Goal: Information Seeking & Learning: Learn about a topic

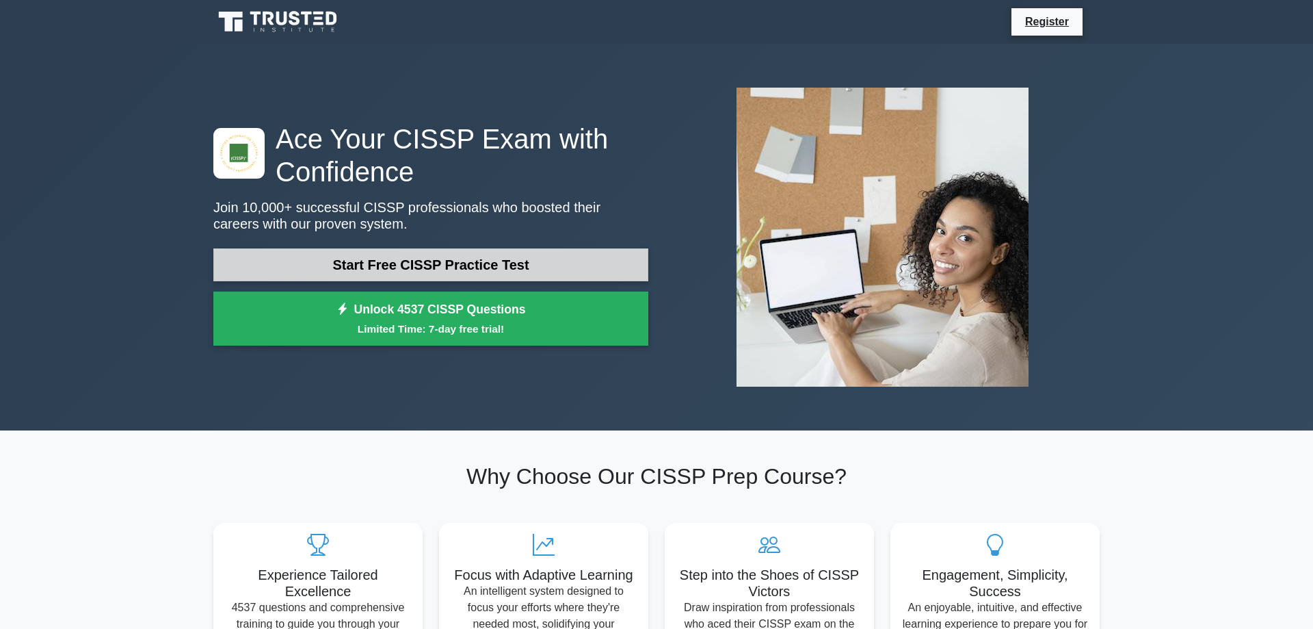
click at [392, 272] on link "Start Free CISSP Practice Test" at bounding box center [430, 264] width 435 height 33
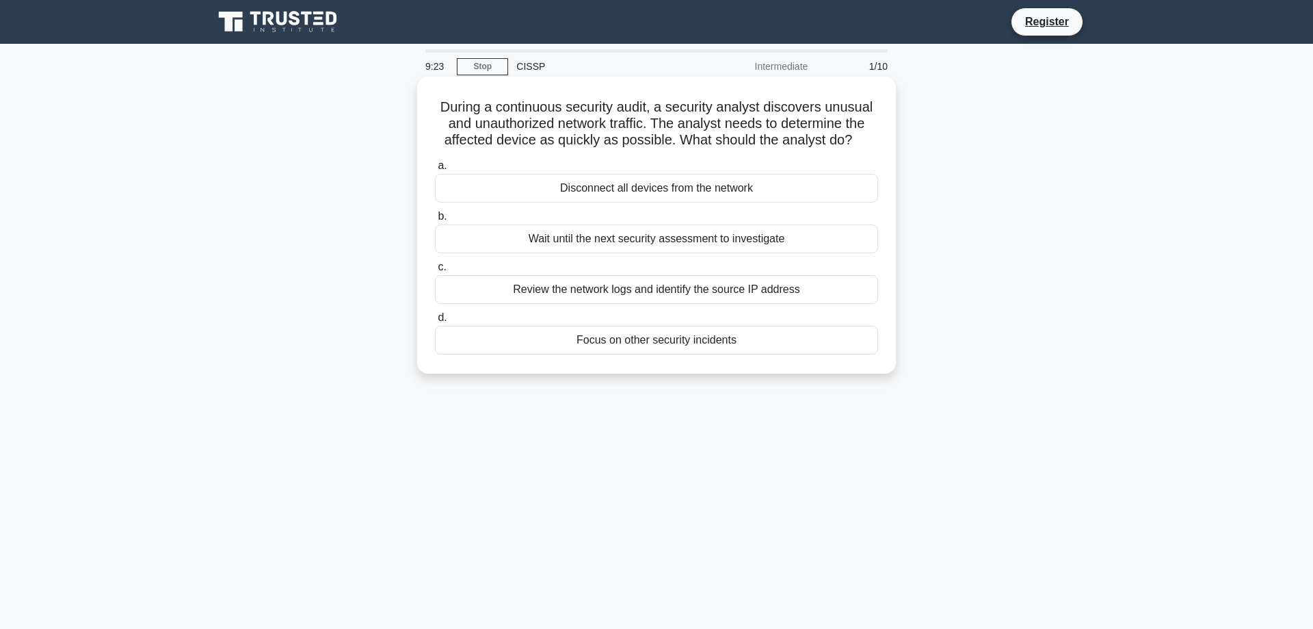
click at [551, 292] on div "Review the network logs and identify the source IP address" at bounding box center [656, 289] width 443 height 29
click at [435, 272] on input "c. Review the network logs and identify the source IP address" at bounding box center [435, 267] width 0 height 9
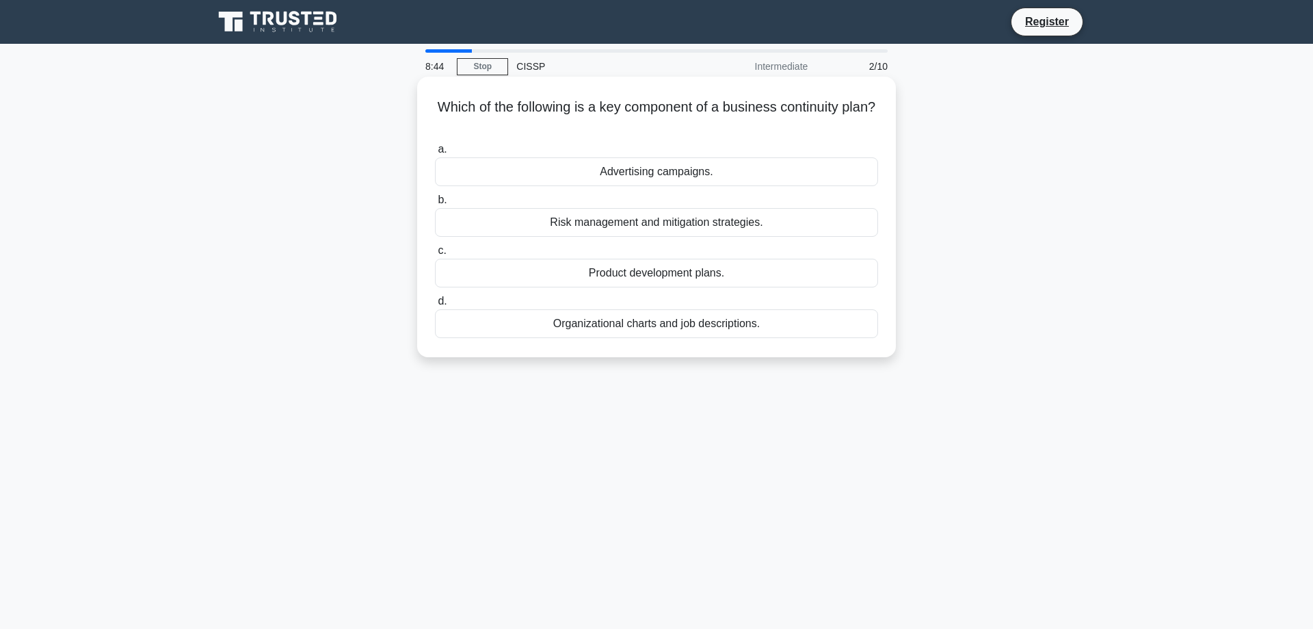
click at [744, 226] on div "Risk management and mitigation strategies." at bounding box center [656, 222] width 443 height 29
click at [435, 205] on input "b. Risk management and mitigation strategies." at bounding box center [435, 200] width 0 height 9
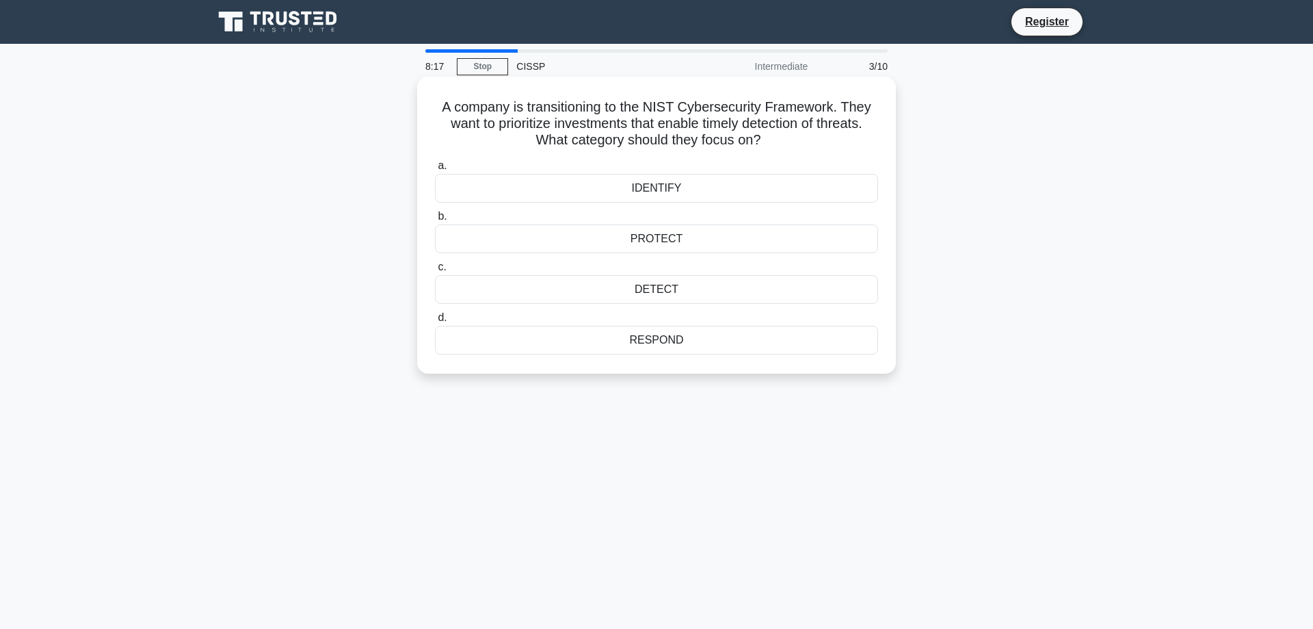
click at [698, 289] on div "DETECT" at bounding box center [656, 289] width 443 height 29
click at [435, 272] on input "c. DETECT" at bounding box center [435, 267] width 0 height 9
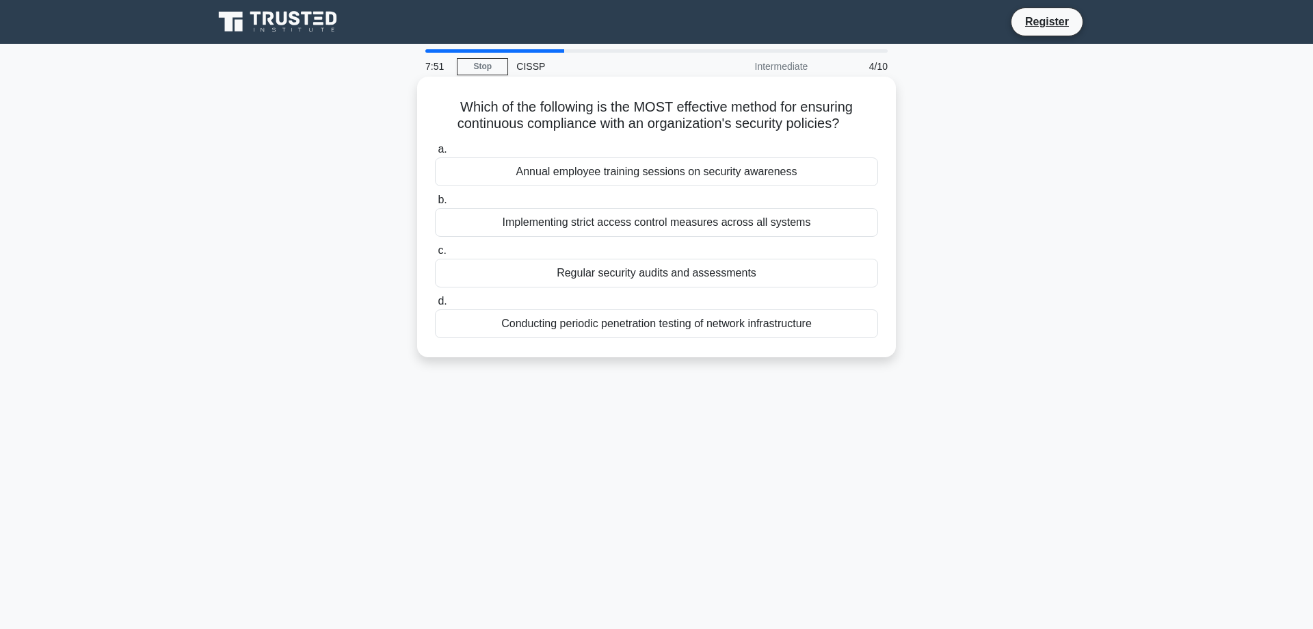
click at [778, 272] on div "Regular security audits and assessments" at bounding box center [656, 273] width 443 height 29
click at [435, 255] on input "c. Regular security audits and assessments" at bounding box center [435, 250] width 0 height 9
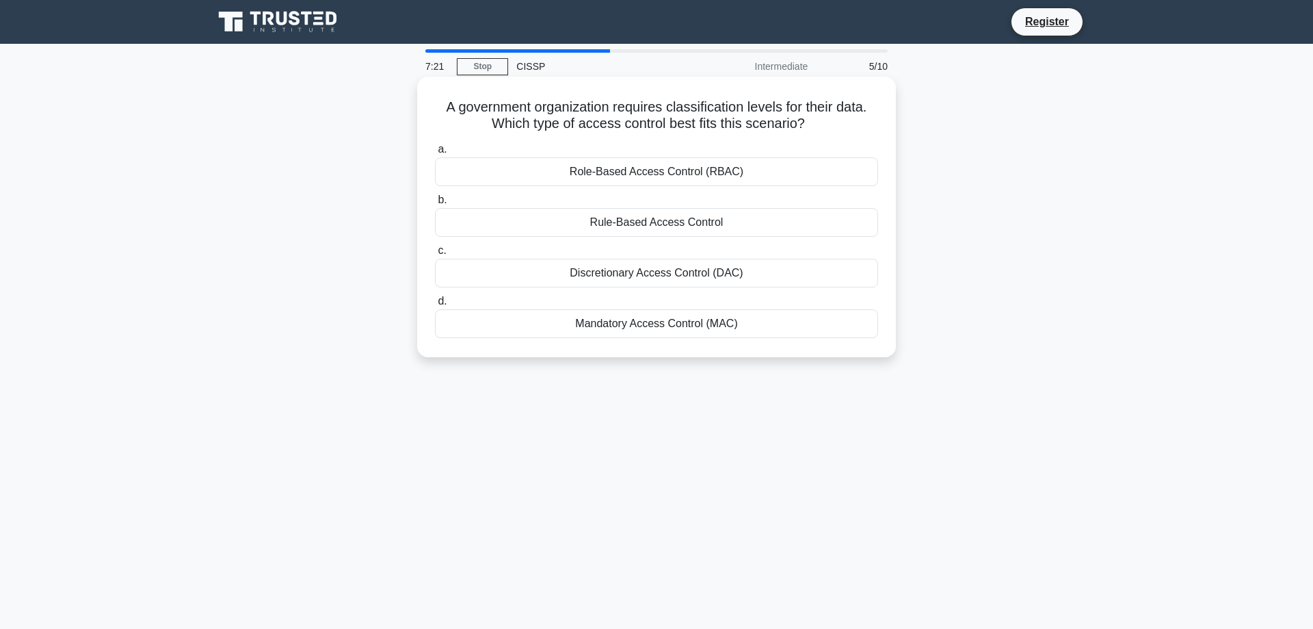
click at [686, 223] on div "Rule-Based Access Control" at bounding box center [656, 222] width 443 height 29
click at [435, 205] on input "b. Rule-Based Access Control" at bounding box center [435, 200] width 0 height 9
click at [696, 322] on div "Support from senior management" at bounding box center [656, 323] width 443 height 29
click at [435, 306] on input "d. Support from senior management" at bounding box center [435, 301] width 0 height 9
click at [736, 225] on div "Conducting a full-scope security audit" at bounding box center [656, 222] width 443 height 29
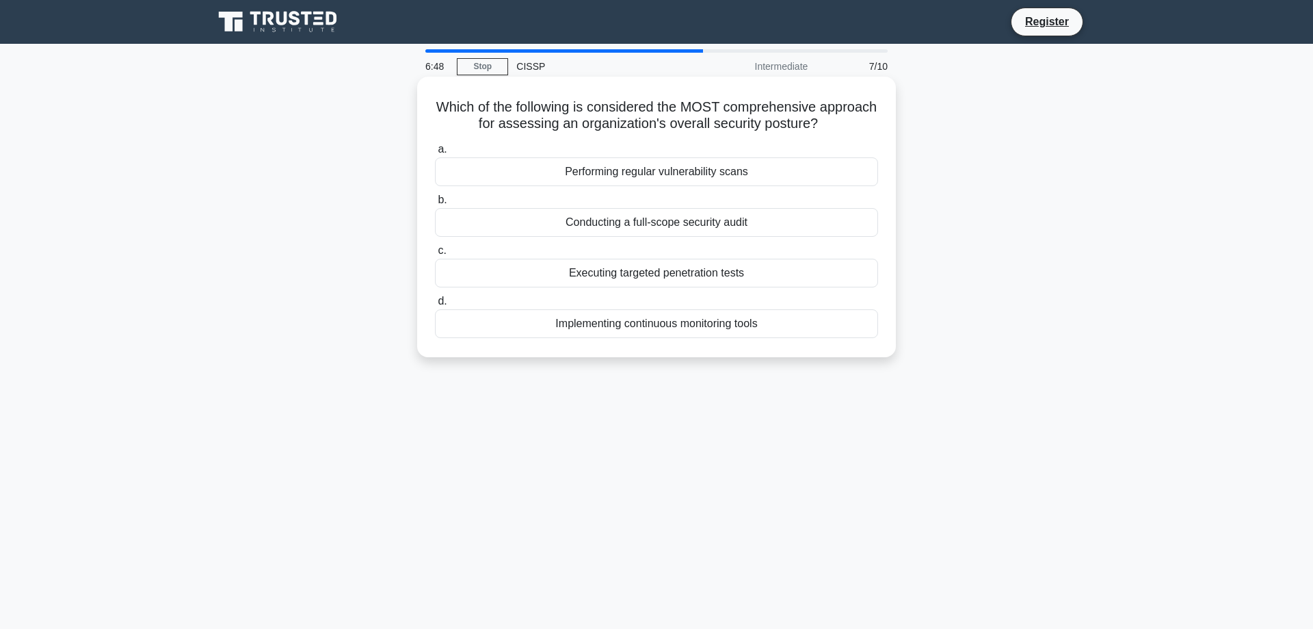
click at [435, 205] on input "b. Conducting a full-scope security audit" at bounding box center [435, 200] width 0 height 9
click at [700, 169] on div "To guide the development of an action plan" at bounding box center [656, 171] width 443 height 29
click at [435, 154] on input "a. To guide the development of an action plan" at bounding box center [435, 149] width 0 height 9
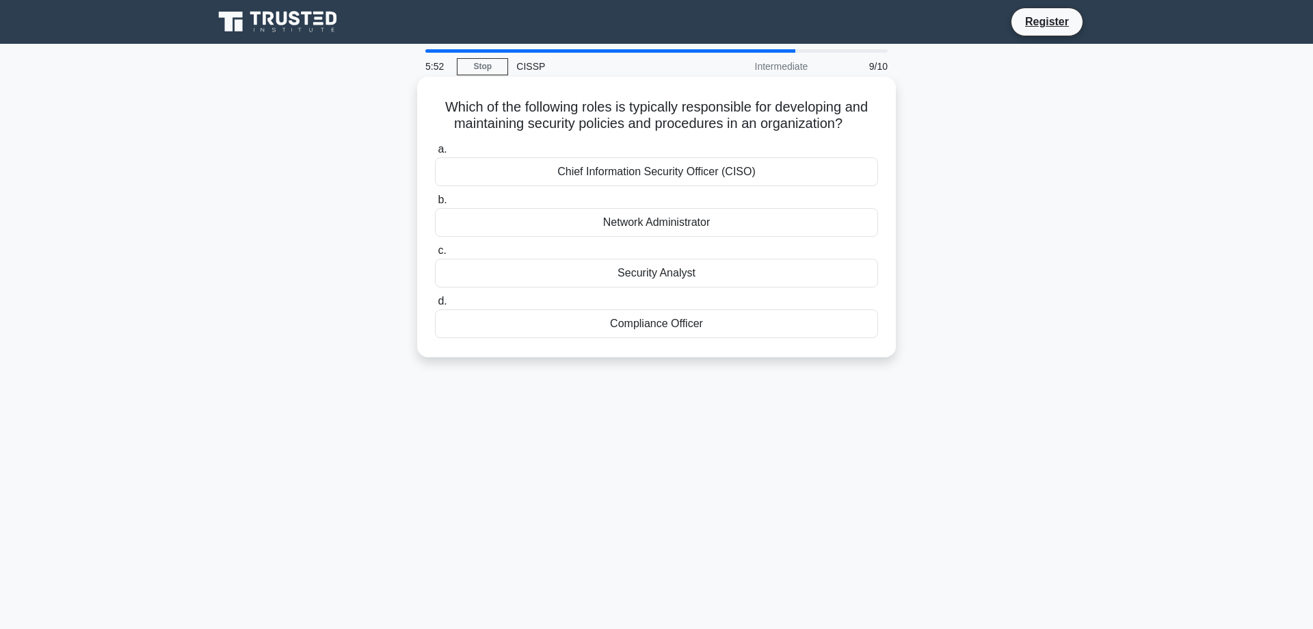
click at [646, 166] on div "Chief Information Security Officer (CISO)" at bounding box center [656, 171] width 443 height 29
click at [435, 154] on input "a. Chief Information Security Officer (CISO)" at bounding box center [435, 149] width 0 height 9
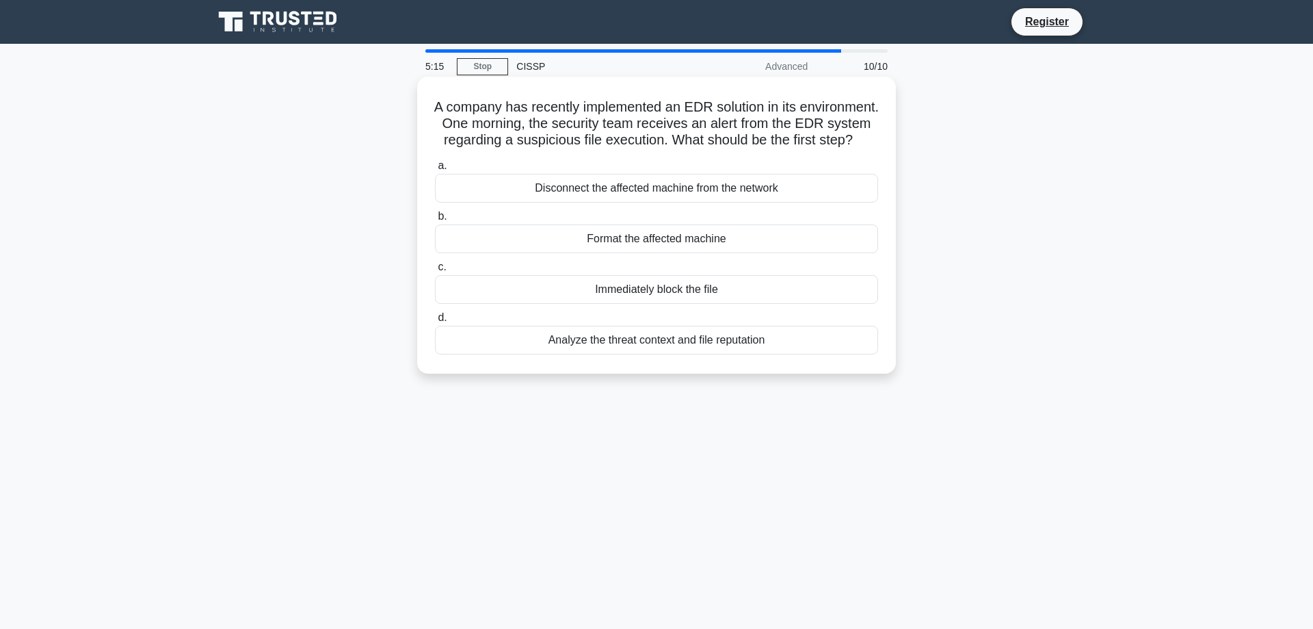
click at [710, 347] on div "Analyze the threat context and file reputation" at bounding box center [656, 340] width 443 height 29
click at [435, 322] on input "d. Analyze the threat context and file reputation" at bounding box center [435, 317] width 0 height 9
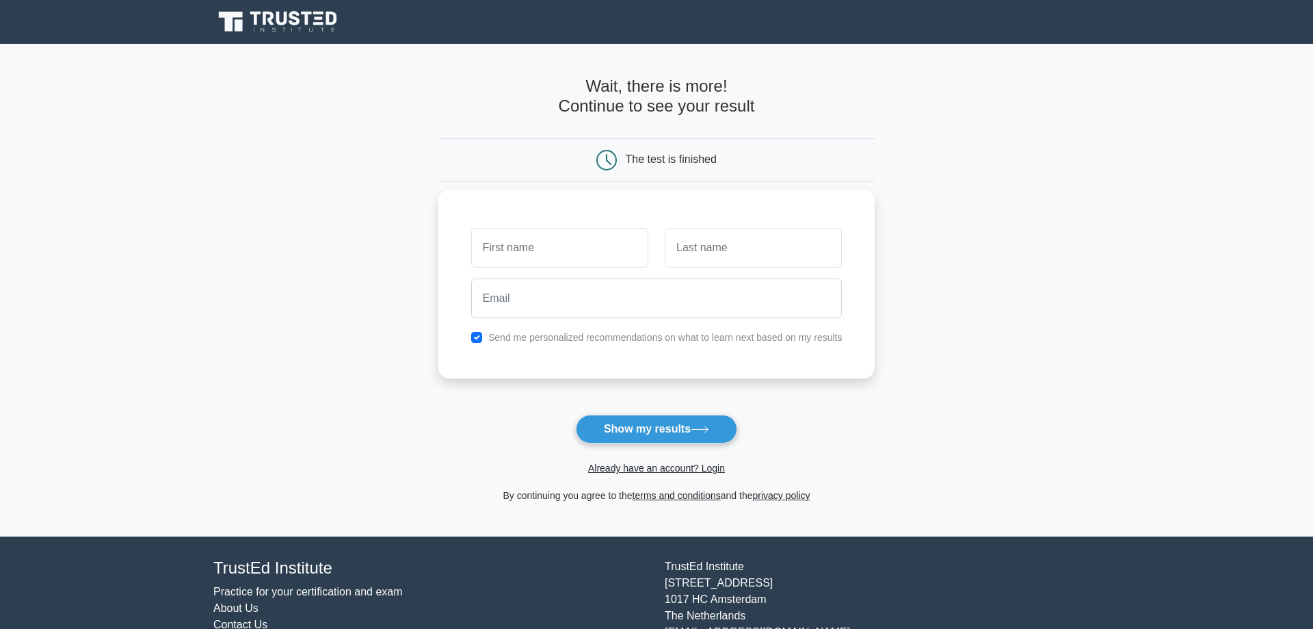
click at [479, 343] on div "Send me personalized recommendations on what to learn next based on my results" at bounding box center [657, 337] width 388 height 16
click at [479, 339] on input "checkbox" at bounding box center [476, 337] width 11 height 11
checkbox input "false"
click at [526, 252] on input "text" at bounding box center [559, 248] width 177 height 40
type input "[PERSON_NAME]"
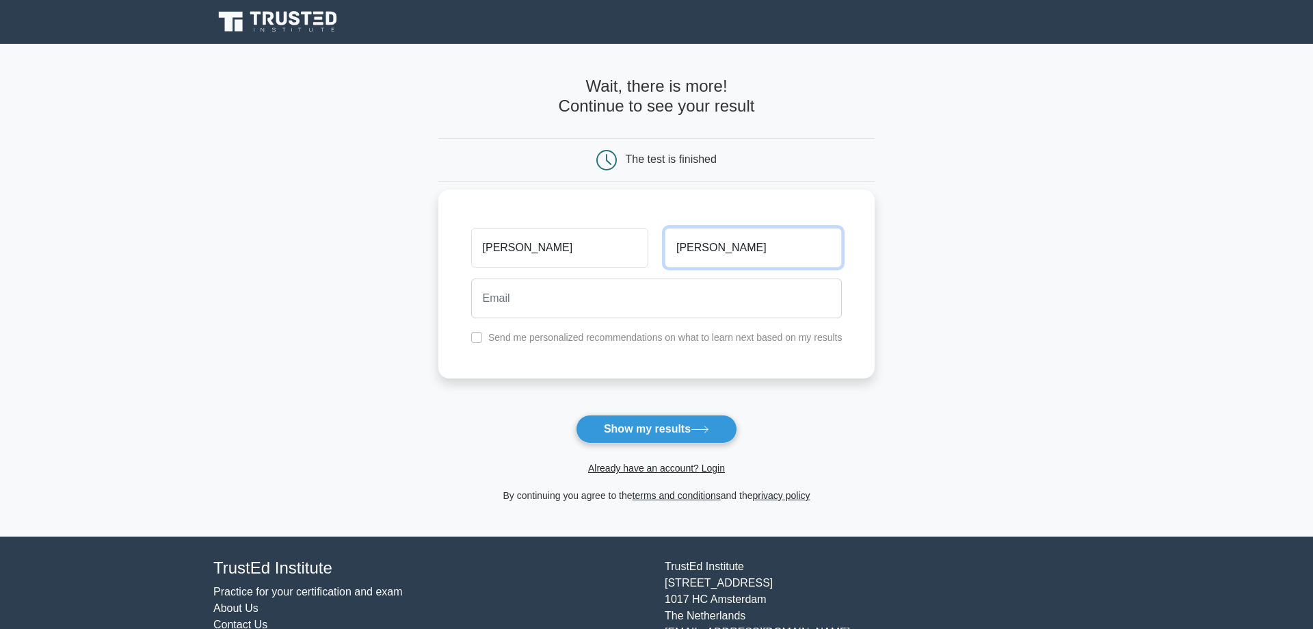
type input "[PERSON_NAME]"
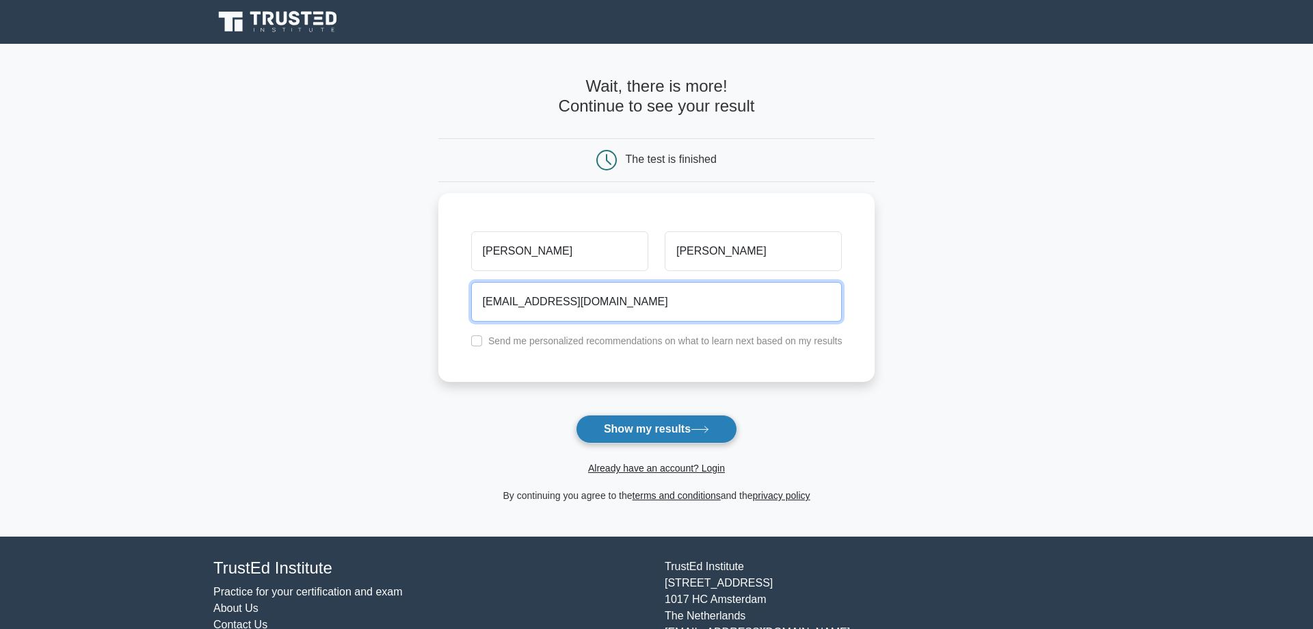
type input "PeteF@hotmail.ie"
click at [673, 423] on button "Show my results" at bounding box center [656, 429] width 161 height 29
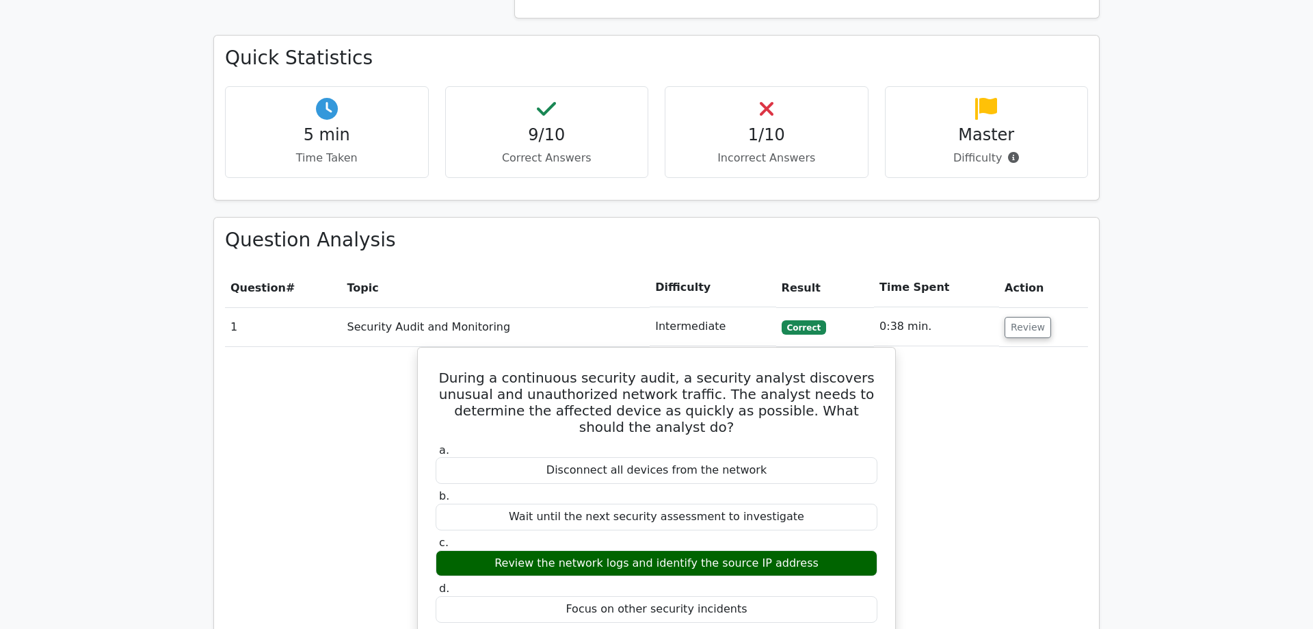
scroll to position [698, 0]
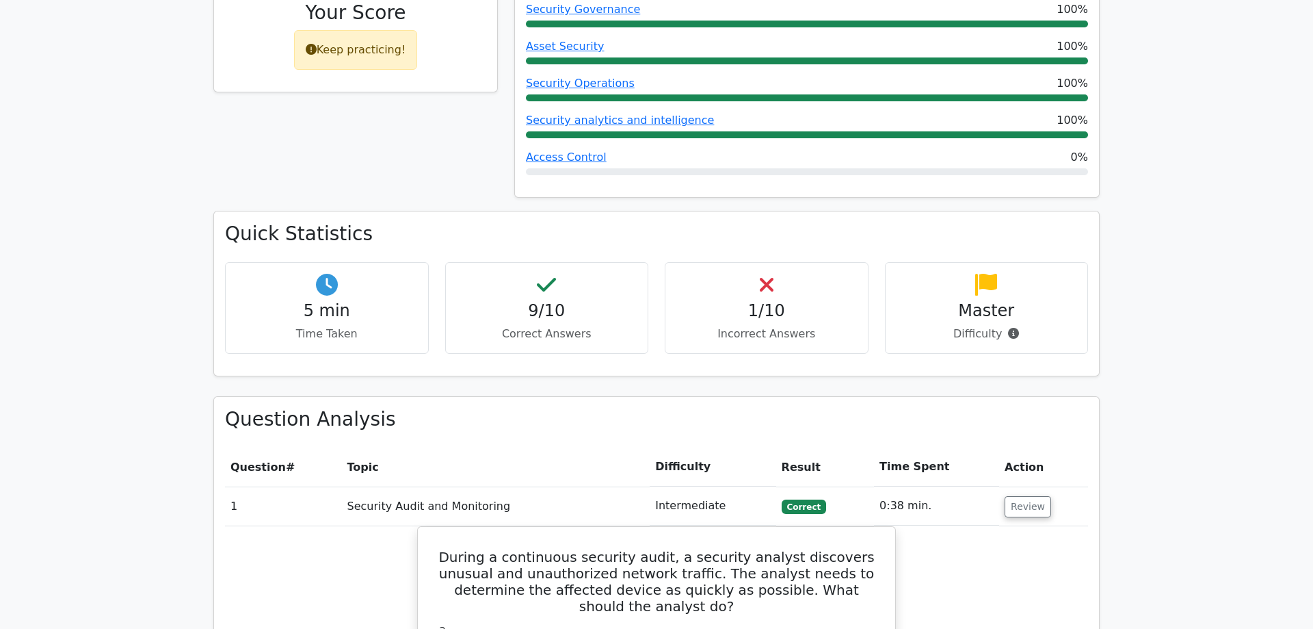
click at [773, 301] on h4 "1/10" at bounding box center [766, 311] width 181 height 20
click at [769, 274] on icon at bounding box center [767, 285] width 14 height 22
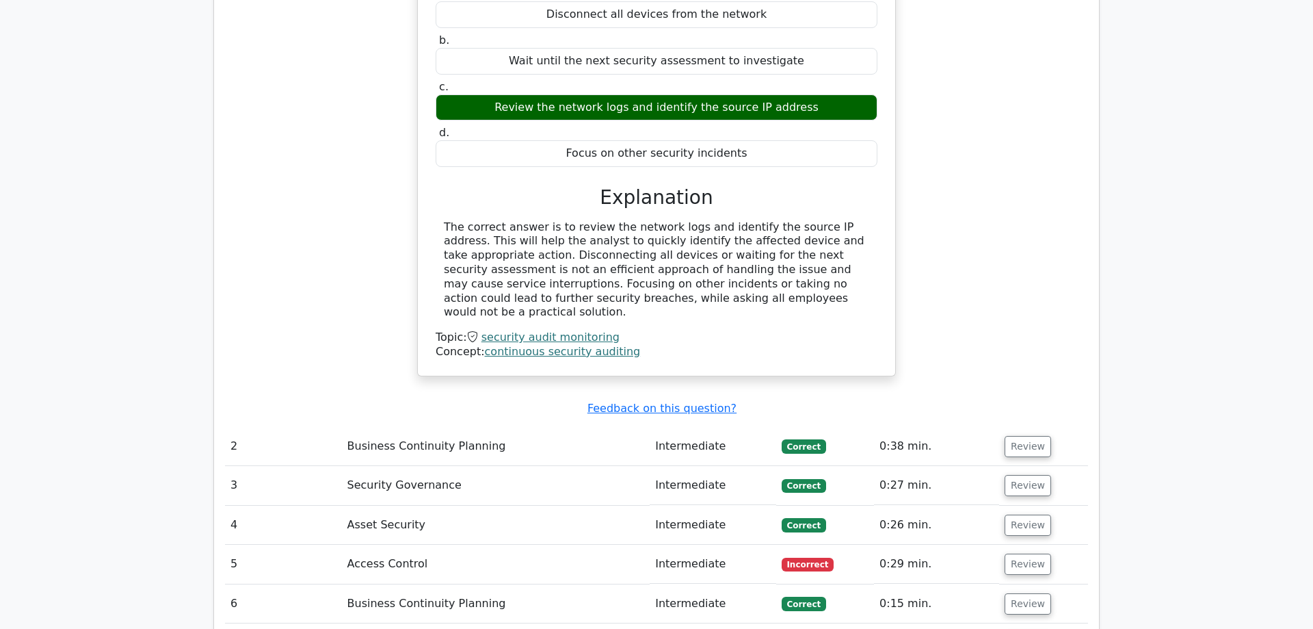
scroll to position [1395, 0]
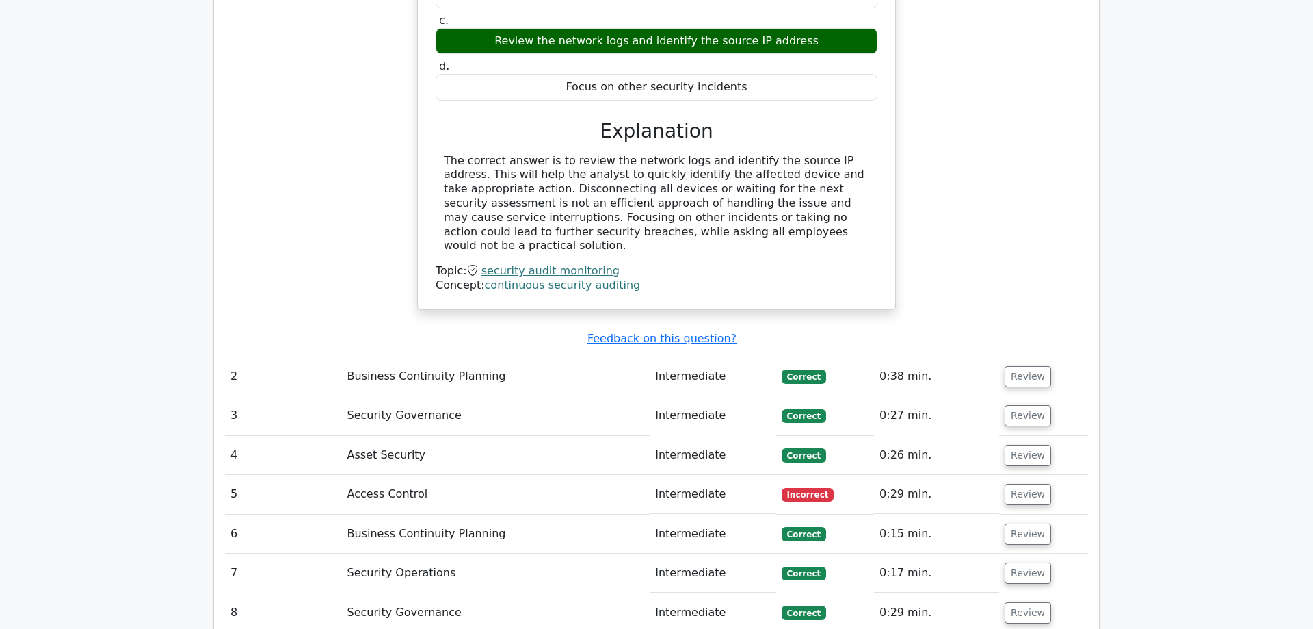
click at [437, 475] on td "Access Control" at bounding box center [496, 494] width 308 height 39
click at [1029, 484] on button "Review" at bounding box center [1028, 494] width 47 height 21
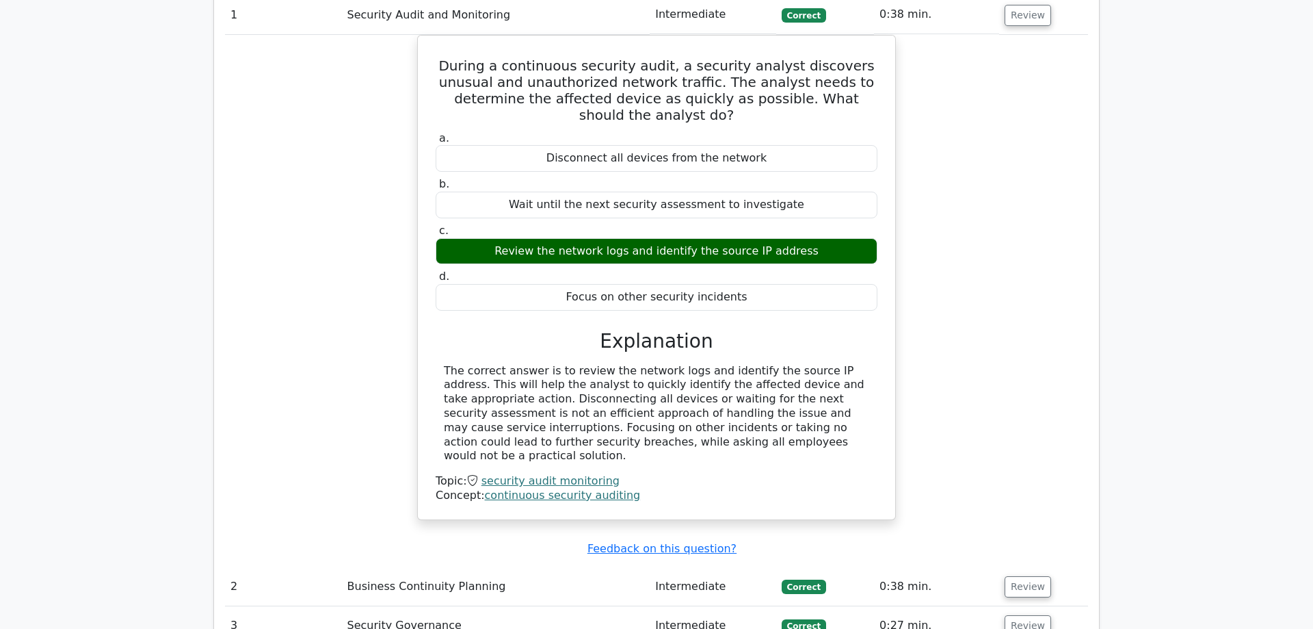
scroll to position [1186, 0]
